Goal: Task Accomplishment & Management: Complete application form

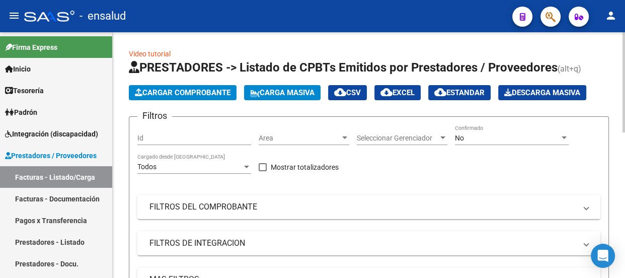
click at [201, 95] on span "Cargar Comprobante" at bounding box center [183, 92] width 96 height 9
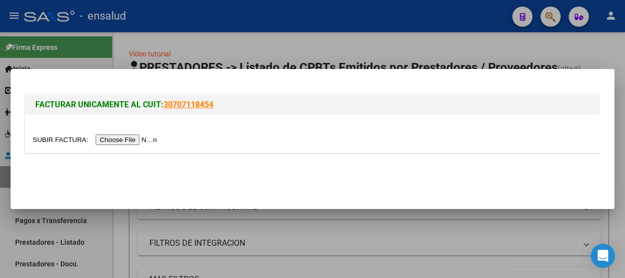
click at [124, 139] on input "file" at bounding box center [96, 139] width 127 height 11
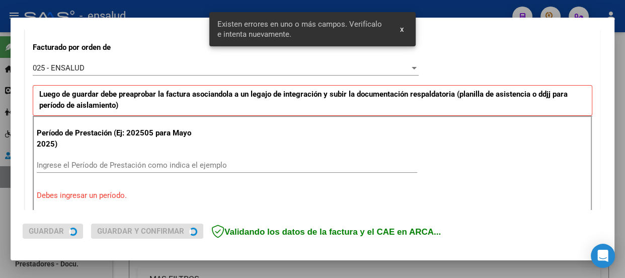
scroll to position [311, 0]
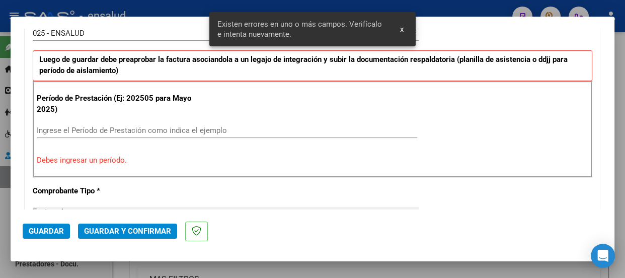
click at [49, 129] on input "Ingrese el Período de Prestación como indica el ejemplo" at bounding box center [227, 130] width 380 height 9
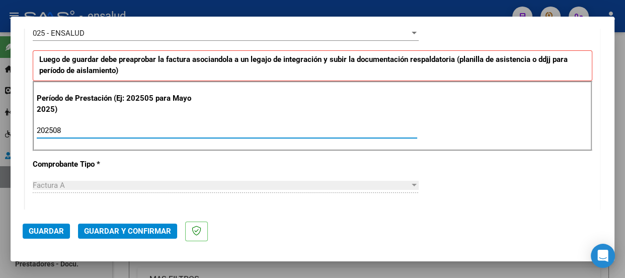
type input "202508"
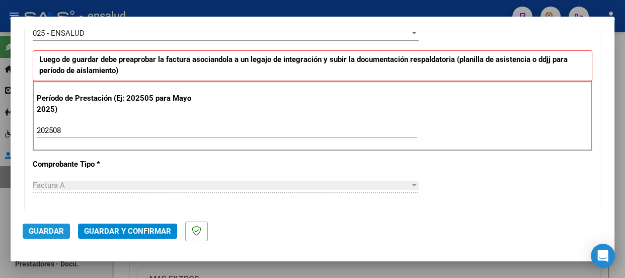
click at [47, 231] on span "Guardar" at bounding box center [46, 230] width 35 height 9
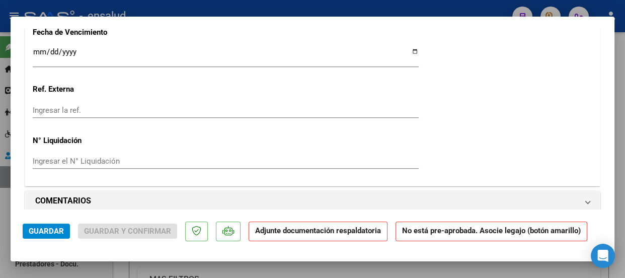
scroll to position [961, 0]
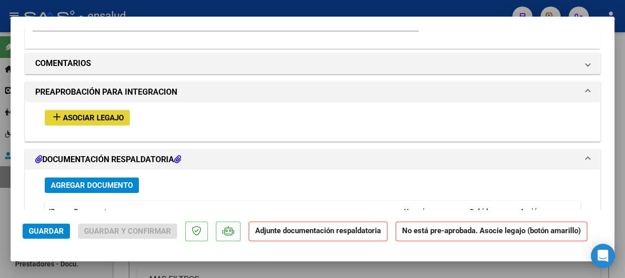
click at [112, 118] on span "Asociar Legajo" at bounding box center [93, 117] width 61 height 9
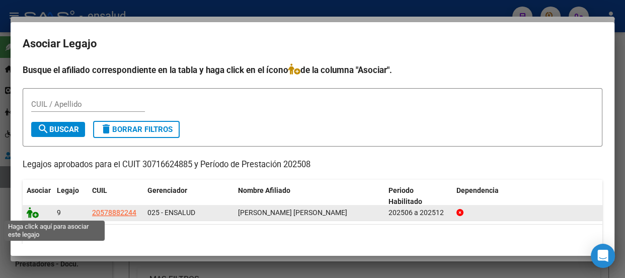
click at [33, 215] on icon at bounding box center [33, 212] width 12 height 11
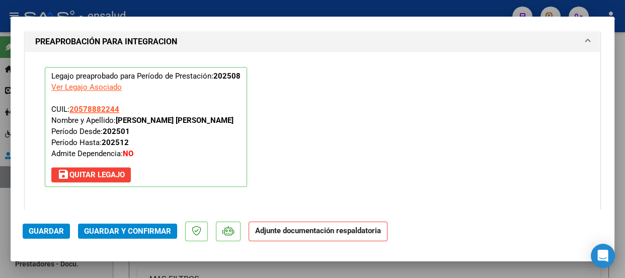
scroll to position [1124, 0]
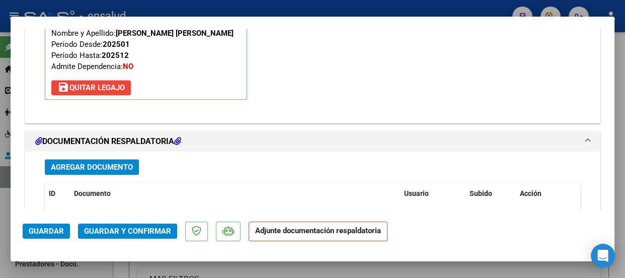
click at [120, 167] on span "Agregar Documento" at bounding box center [92, 167] width 82 height 9
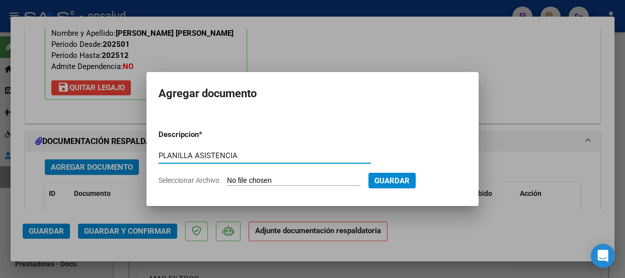
type input "PLANILLA ASISTENCIA"
click at [313, 181] on input "Seleccionar Archivo" at bounding box center [293, 181] width 133 height 10
type input "C:\fakepath\[PERSON_NAME] VIVIANI_202508_90_N_ITENQUI_2-3158-PA.pdf"
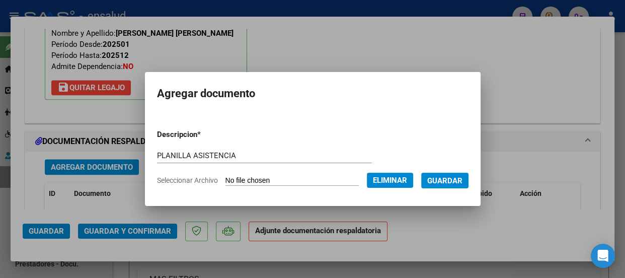
click at [451, 183] on span "Guardar" at bounding box center [444, 180] width 35 height 9
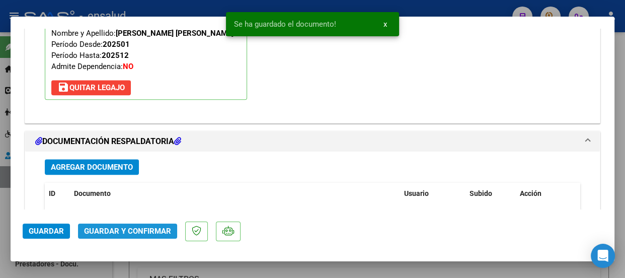
click at [141, 226] on span "Guardar y Confirmar" at bounding box center [127, 230] width 87 height 9
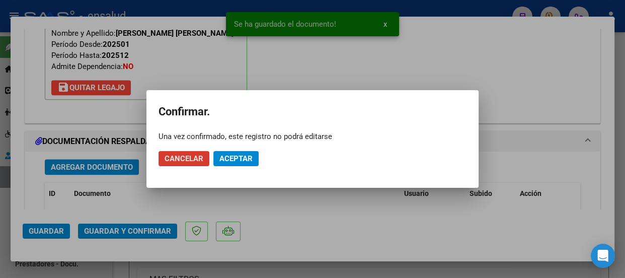
click at [247, 155] on span "Aceptar" at bounding box center [235, 158] width 33 height 9
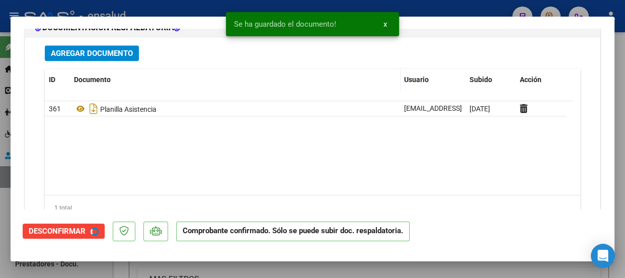
scroll to position [1034, 0]
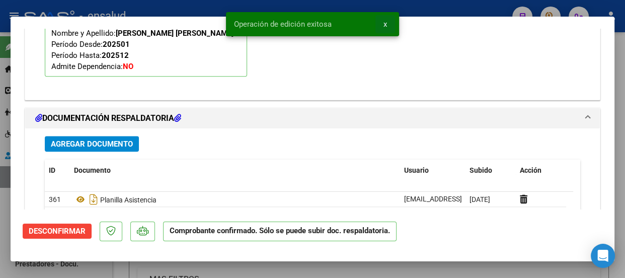
drag, startPoint x: 383, startPoint y: 24, endPoint x: 385, endPoint y: 9, distance: 15.2
click at [383, 24] on span "x" at bounding box center [385, 24] width 4 height 9
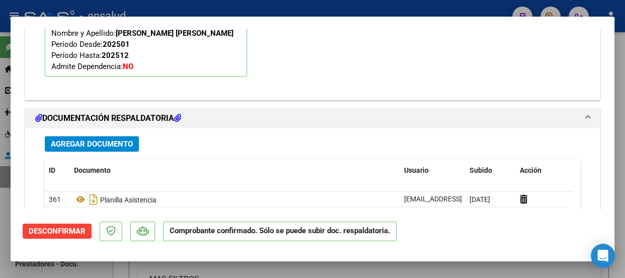
click at [385, 9] on div at bounding box center [312, 139] width 625 height 278
type input "$ 0,00"
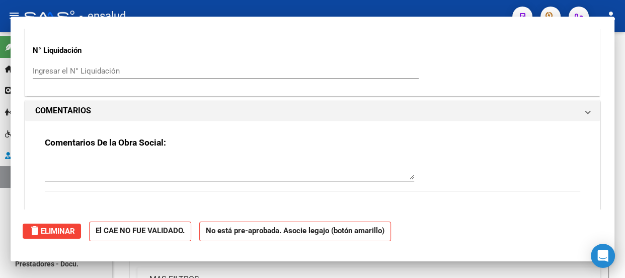
scroll to position [1055, 0]
